Goal: Task Accomplishment & Management: Use online tool/utility

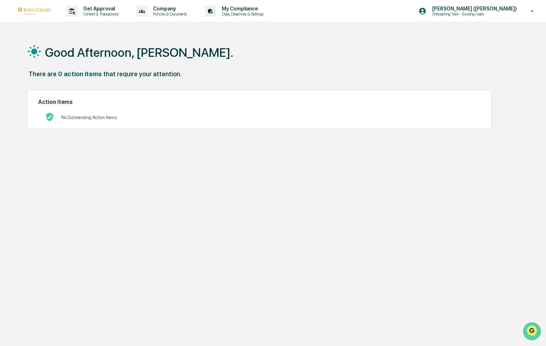
click at [530, 332] on icon "Open customer support" at bounding box center [532, 341] width 18 height 18
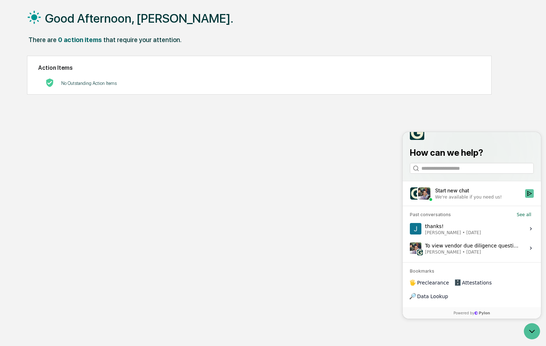
click at [531, 197] on icon "Start new chat" at bounding box center [529, 194] width 6 height 6
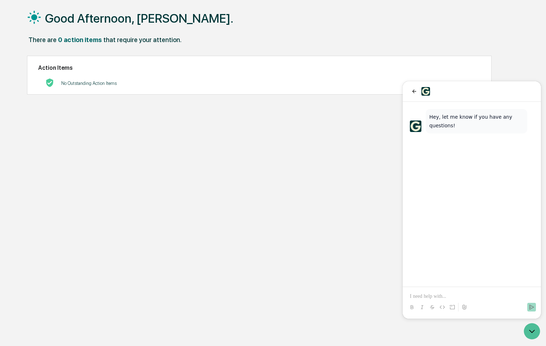
click at [425, 296] on p at bounding box center [472, 296] width 124 height 7
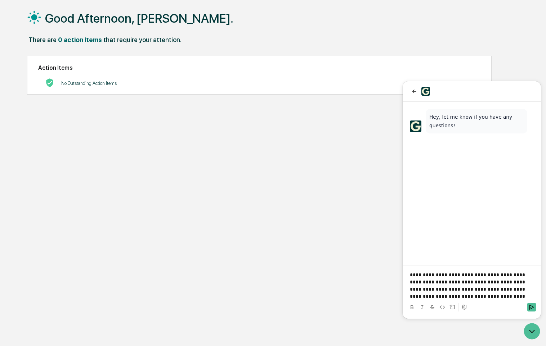
click at [435, 276] on p "**********" at bounding box center [472, 285] width 124 height 29
click at [527, 305] on div at bounding box center [471, 307] width 132 height 14
click at [529, 307] on icon "Send" at bounding box center [531, 308] width 6 height 6
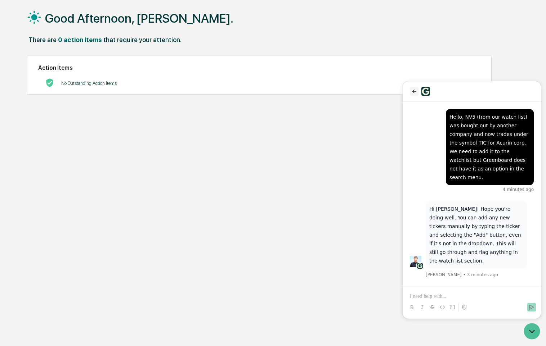
click at [415, 92] on icon "back" at bounding box center [414, 92] width 6 height 6
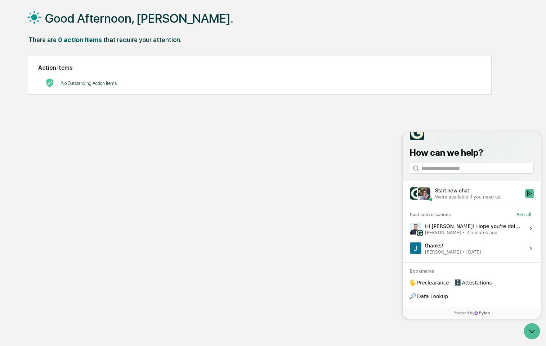
click at [35, 21] on icon at bounding box center [34, 17] width 14 height 14
click at [530, 331] on icon "Open customer support" at bounding box center [532, 332] width 18 height 18
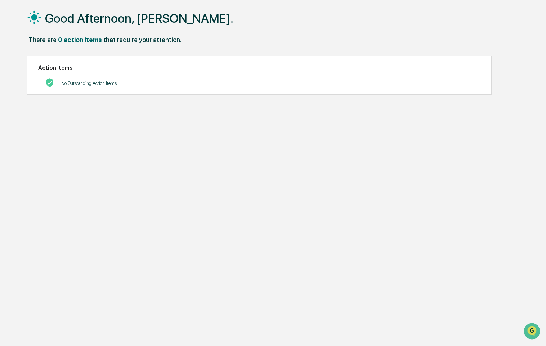
click at [36, 42] on div "There are" at bounding box center [42, 40] width 28 height 8
drag, startPoint x: 38, startPoint y: 27, endPoint x: 64, endPoint y: 23, distance: 26.6
click at [64, 23] on div "Good Afternoon, Jessica." at bounding box center [272, 18] width 491 height 36
drag, startPoint x: 79, startPoint y: 17, endPoint x: 34, endPoint y: 18, distance: 45.4
click at [75, 18] on h1 "Good Afternoon, Jessica." at bounding box center [139, 18] width 188 height 14
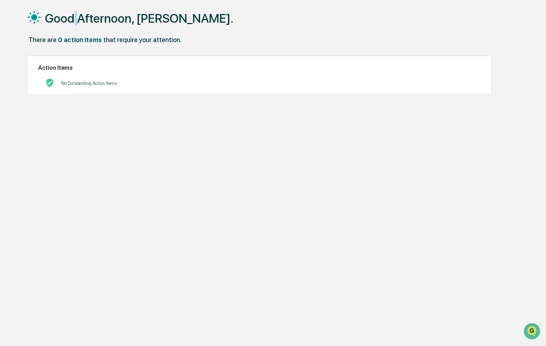
click at [30, 20] on icon at bounding box center [34, 17] width 14 height 14
click at [22, 20] on div "Good Afternoon, Jessica. There are 0 action items that require your attention. …" at bounding box center [272, 173] width 513 height 346
click at [53, 60] on div "Action Items No Outstanding Action Items" at bounding box center [259, 75] width 464 height 39
drag, startPoint x: 71, startPoint y: 83, endPoint x: 86, endPoint y: 87, distance: 16.4
click at [74, 84] on p "No Outstanding Action Items" at bounding box center [88, 83] width 55 height 5
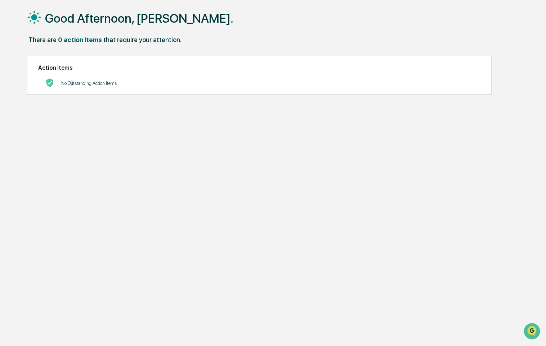
click at [89, 88] on div "No Outstanding Action Items" at bounding box center [88, 83] width 55 height 15
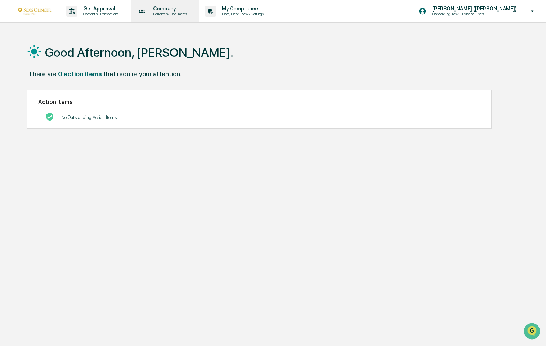
click at [172, 15] on p "Policies & Documents" at bounding box center [168, 14] width 43 height 5
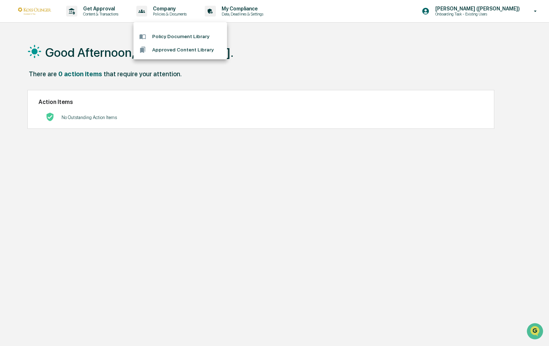
click at [102, 13] on div at bounding box center [274, 173] width 549 height 346
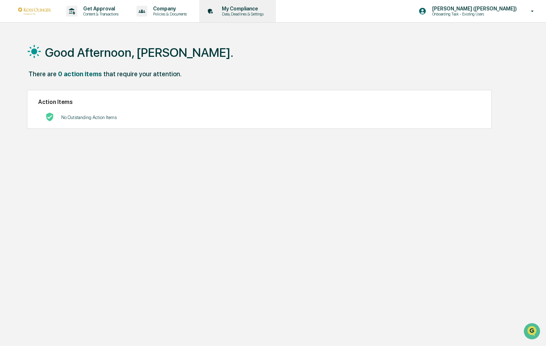
click at [258, 14] on p "Data, Deadlines & Settings" at bounding box center [241, 14] width 51 height 5
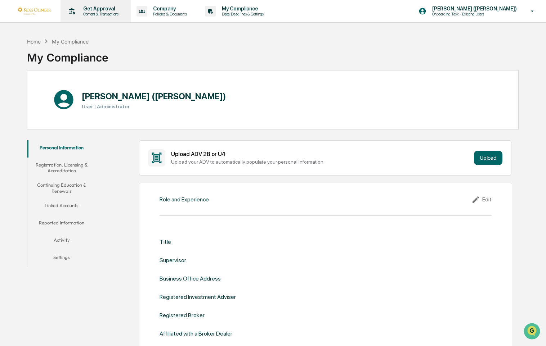
click at [100, 13] on p "Content & Transactions" at bounding box center [99, 14] width 45 height 5
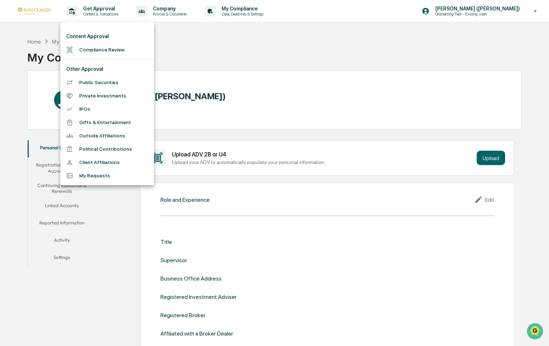
click at [37, 11] on div at bounding box center [274, 173] width 549 height 346
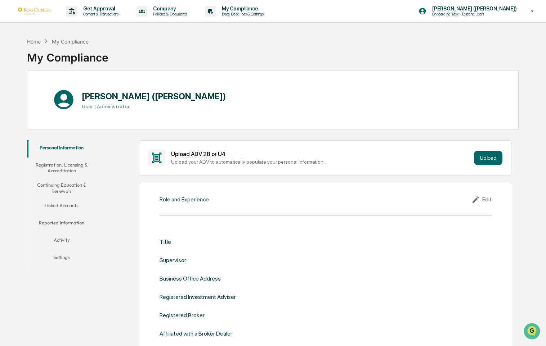
click at [220, 57] on div "Home My Compliance My Compliance" at bounding box center [272, 52] width 491 height 36
click at [174, 18] on div "Company Policies & Documents" at bounding box center [165, 11] width 62 height 22
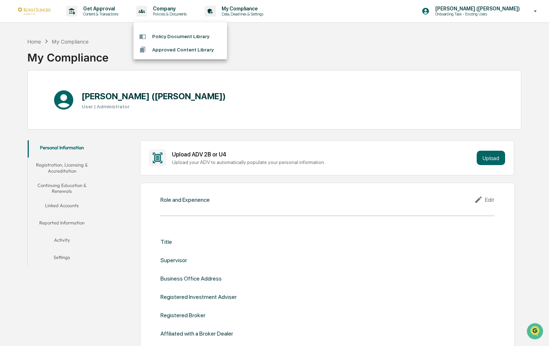
click at [32, 17] on div at bounding box center [274, 173] width 549 height 346
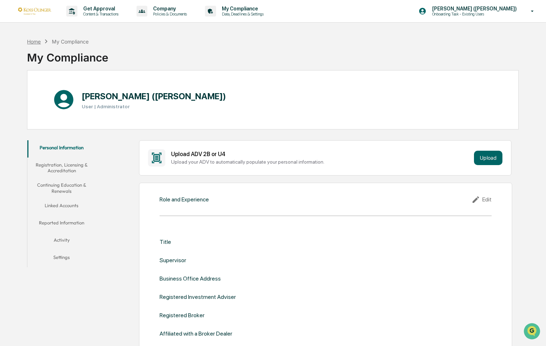
click at [34, 40] on div "Home" at bounding box center [34, 42] width 14 height 6
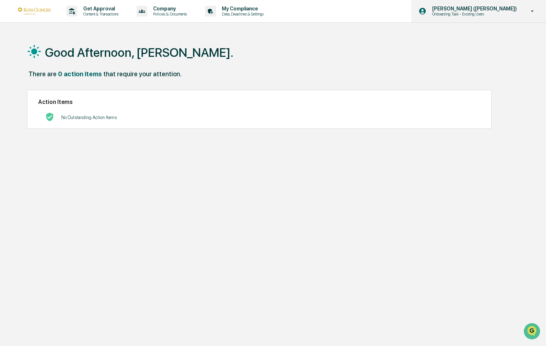
click at [497, 12] on p "Onboarding Task - Existing Users" at bounding box center [461, 14] width 71 height 5
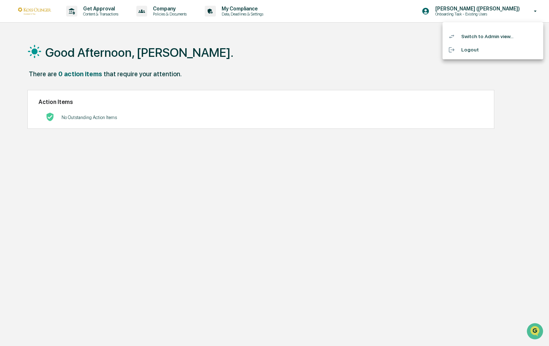
click at [494, 37] on li "Switch to Admin view..." at bounding box center [493, 36] width 101 height 13
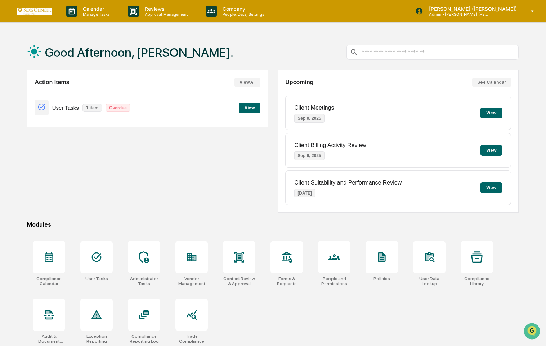
scroll to position [34, 0]
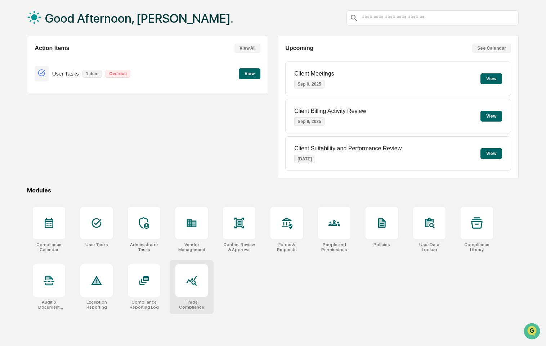
click at [201, 290] on div at bounding box center [191, 281] width 32 height 32
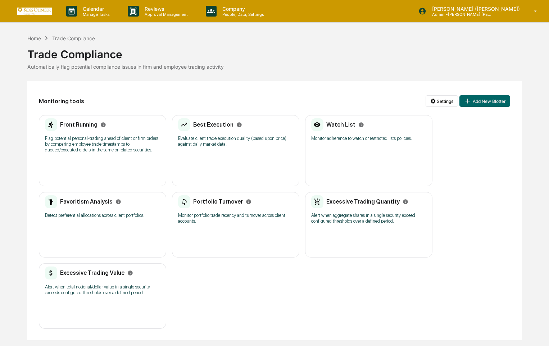
click at [357, 128] on div "Watch List" at bounding box center [345, 124] width 38 height 7
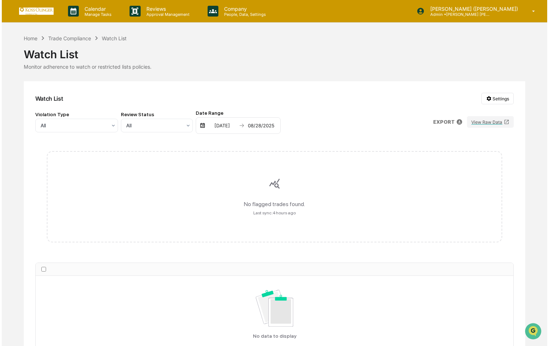
scroll to position [45, 0]
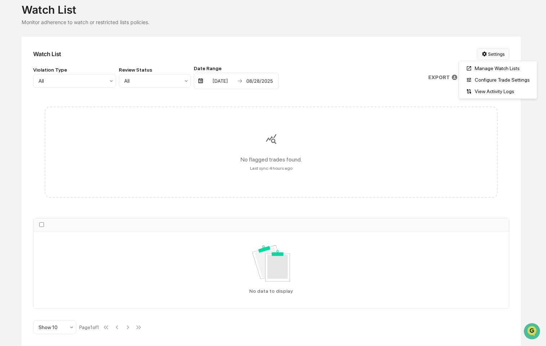
click at [490, 55] on html "Calendar Manage Tasks Reviews Approval Management Company People, Data, Setting…" at bounding box center [273, 128] width 546 height 346
click at [482, 70] on div "Manage Watch Lists" at bounding box center [497, 69] width 75 height 12
